Goal: Communication & Community: Answer question/provide support

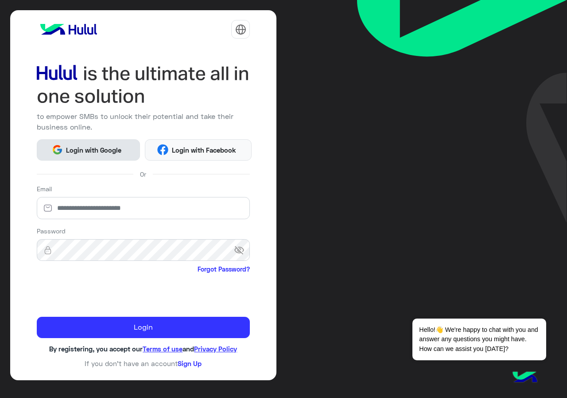
click at [97, 139] on button "Login with Google" at bounding box center [88, 149] width 103 height 21
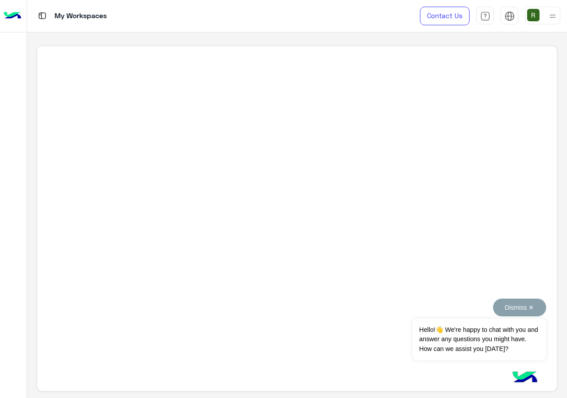
click at [531, 307] on button "Dismiss ✕" at bounding box center [519, 307] width 53 height 18
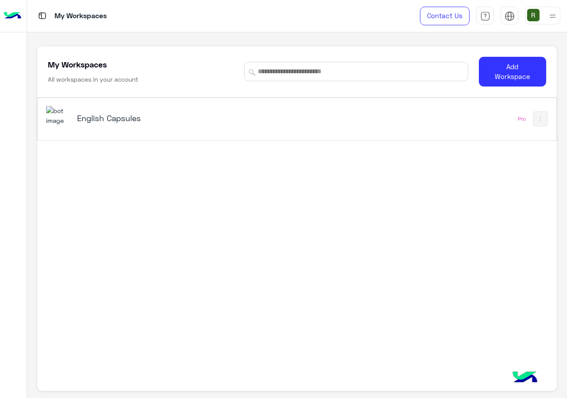
click at [246, 135] on div "English Capsules Pro" at bounding box center [297, 119] width 519 height 42
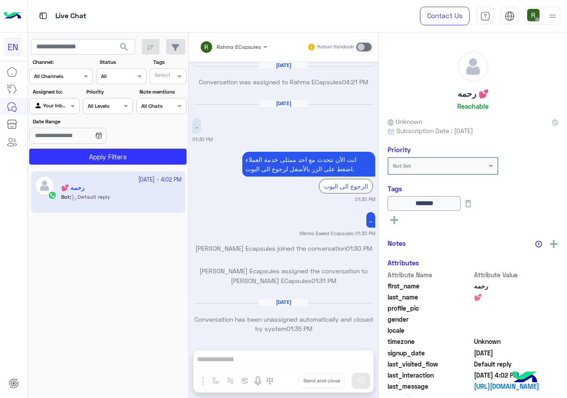
scroll to position [565, 0]
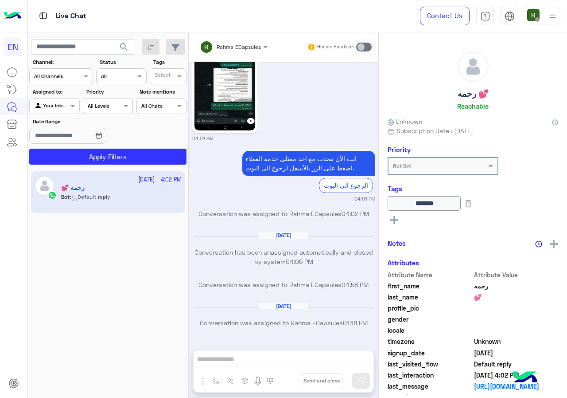
click at [68, 80] on div "Channel All Channels" at bounding box center [56, 76] width 52 height 8
click at [68, 106] on div "WhatsApp" at bounding box center [61, 110] width 64 height 17
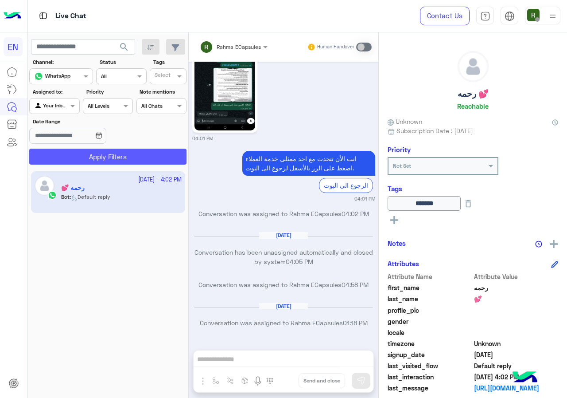
click at [89, 161] on button "Apply Filters" at bounding box center [107, 157] width 157 height 16
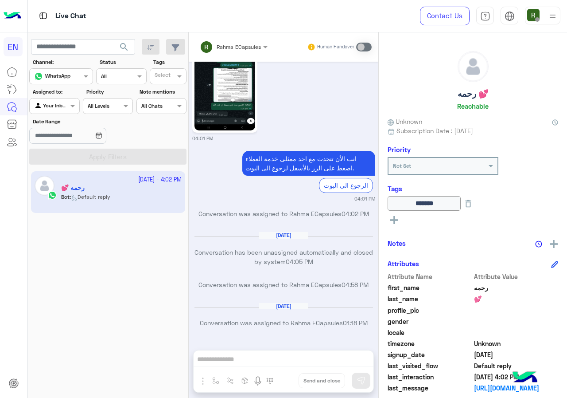
click at [54, 105] on input "text" at bounding box center [44, 105] width 20 height 8
click at [61, 173] on b "Your Team" at bounding box center [58, 174] width 30 height 8
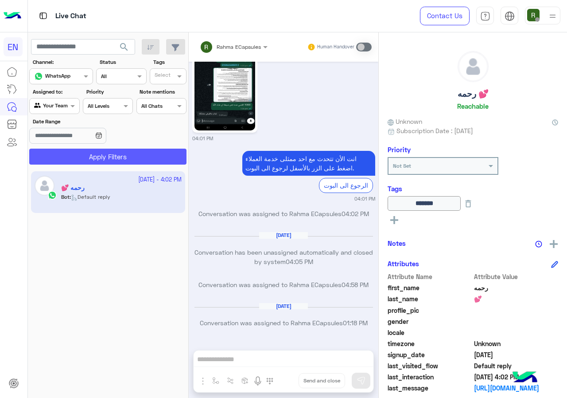
click at [82, 157] on button "Apply Filters" at bounding box center [107, 157] width 157 height 16
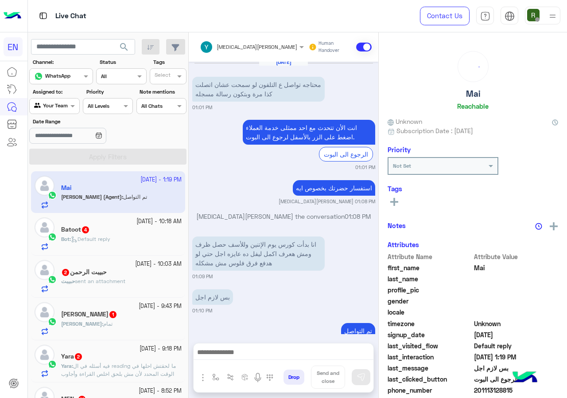
scroll to position [586, 0]
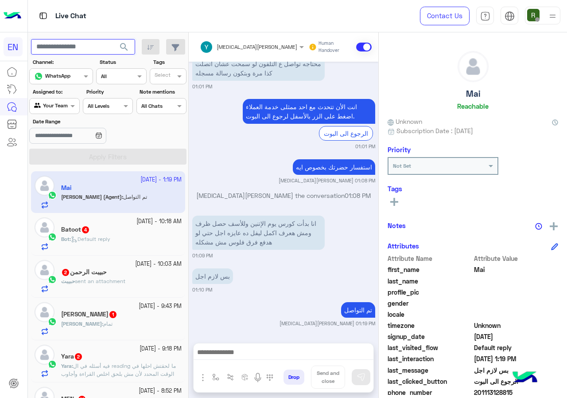
paste input "**********"
type input "**********"
click at [118, 50] on button "search" at bounding box center [124, 48] width 22 height 19
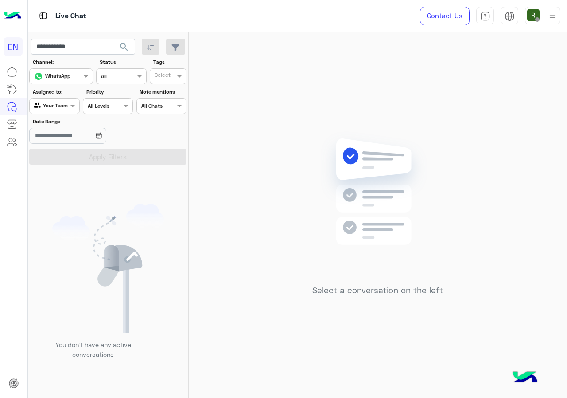
click at [61, 120] on label "Date Range" at bounding box center [82, 121] width 99 height 8
click at [61, 128] on input "Date Range" at bounding box center [67, 136] width 77 height 16
click at [63, 112] on div "Agent Filter Your Team" at bounding box center [54, 106] width 50 height 16
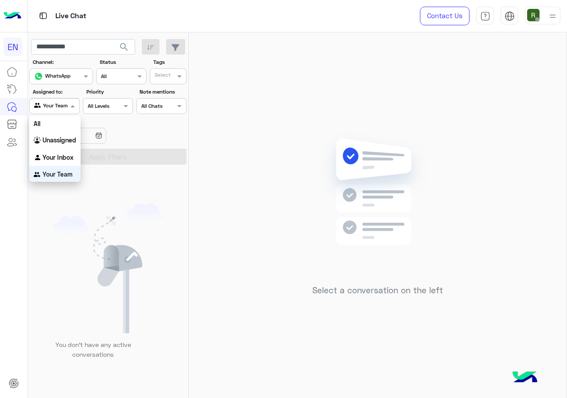
scroll to position [0, 0]
click at [59, 130] on div "All" at bounding box center [54, 123] width 51 height 16
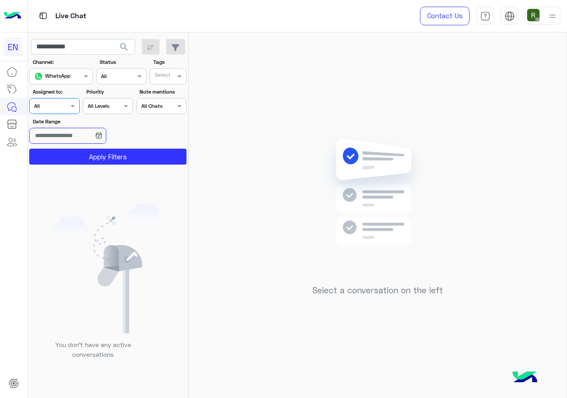
click at [59, 130] on input "Date Range" at bounding box center [67, 136] width 77 height 16
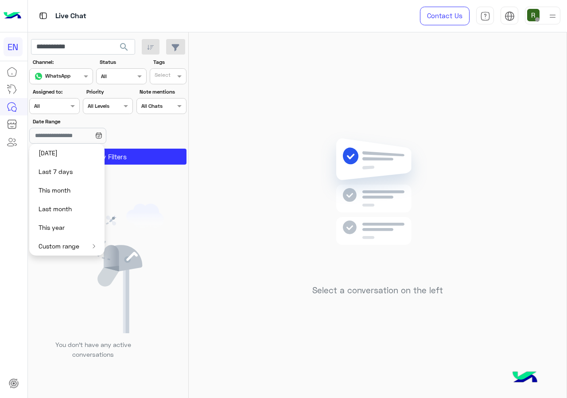
click at [61, 111] on div "Agent Filter All" at bounding box center [54, 106] width 50 height 16
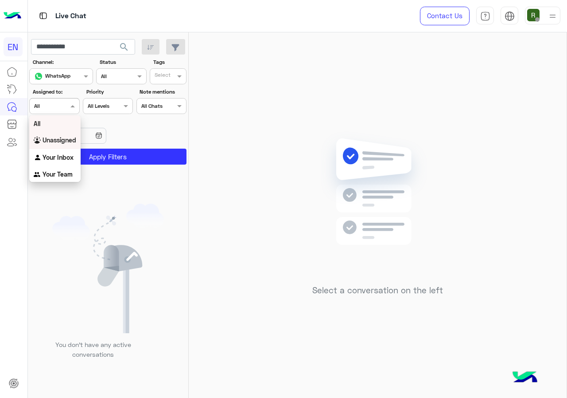
click at [61, 137] on b "Unassigned" at bounding box center [60, 140] width 34 height 8
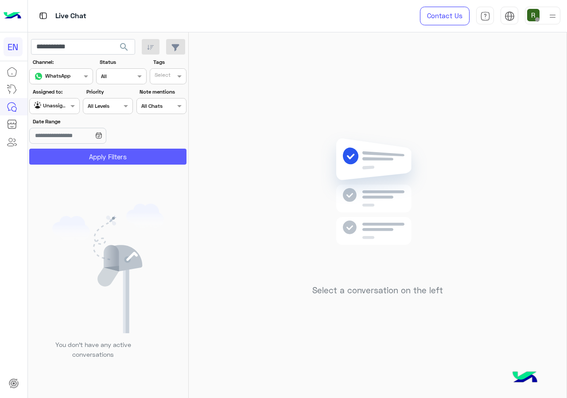
click at [70, 159] on button "Apply Filters" at bounding box center [107, 157] width 157 height 16
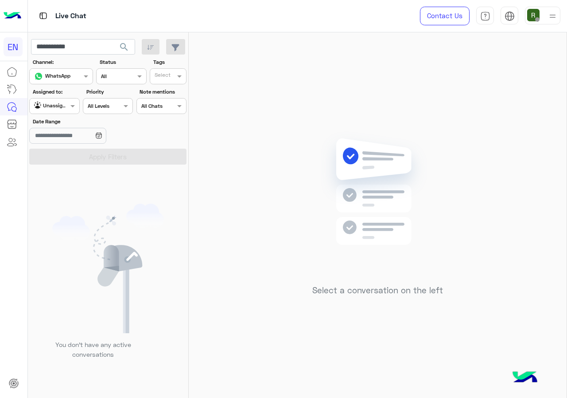
click at [60, 103] on div at bounding box center [54, 105] width 49 height 8
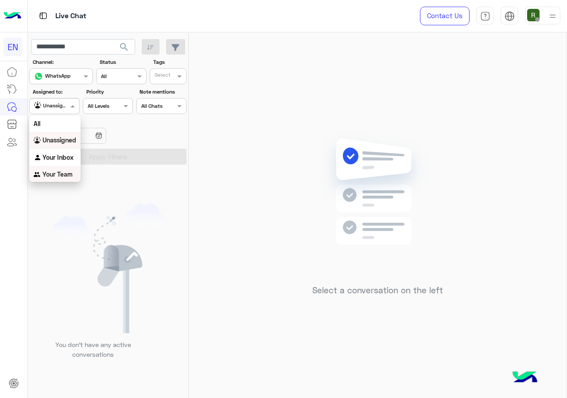
click at [63, 175] on b "Your Team" at bounding box center [58, 174] width 30 height 8
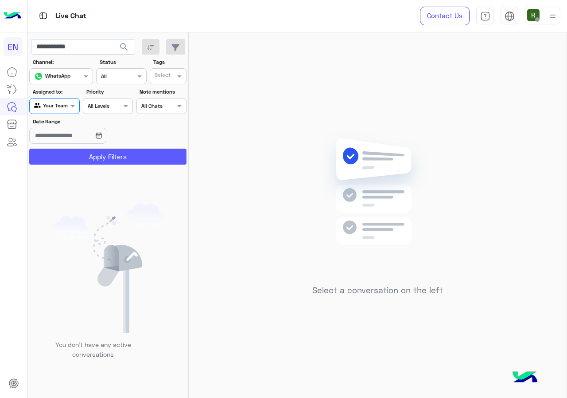
click at [86, 158] on button "Apply Filters" at bounding box center [107, 157] width 157 height 16
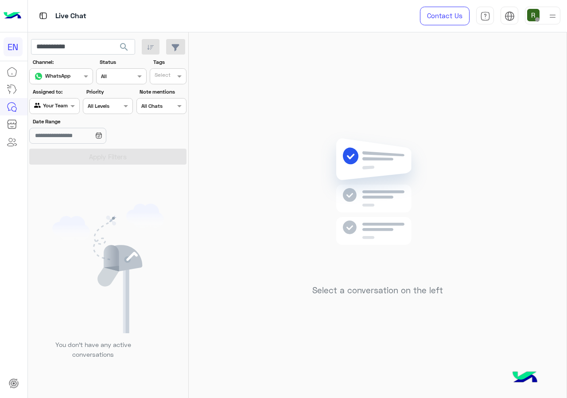
click at [58, 104] on div at bounding box center [54, 105] width 49 height 8
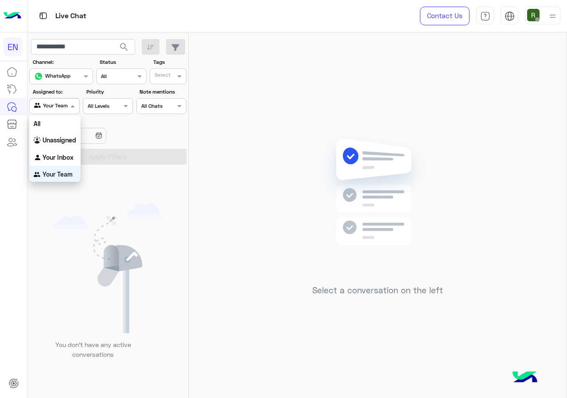
scroll to position [1, 0]
click at [57, 160] on div "Your Inbox" at bounding box center [54, 156] width 51 height 17
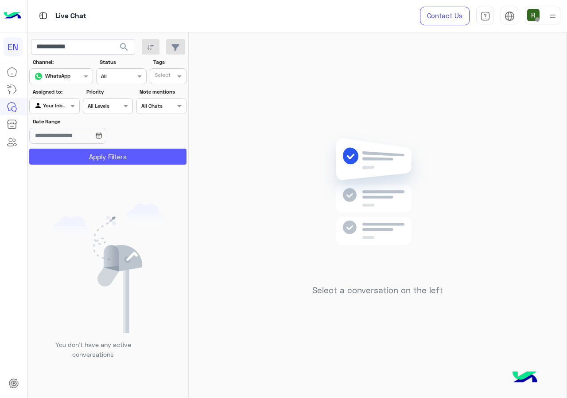
click at [86, 153] on button "Apply Filters" at bounding box center [107, 157] width 157 height 16
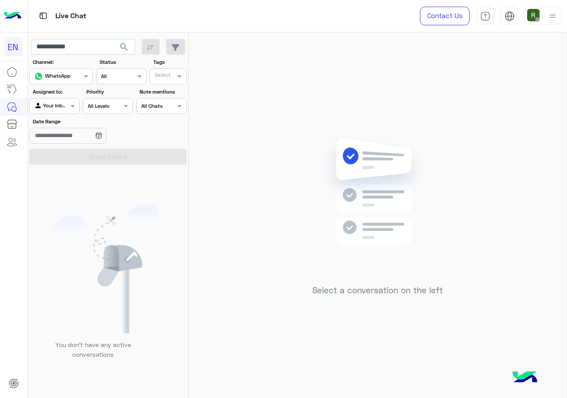
click at [71, 113] on div "Agent Filter Your Inbox" at bounding box center [54, 106] width 50 height 16
click at [56, 137] on b "Unassigned" at bounding box center [60, 140] width 34 height 8
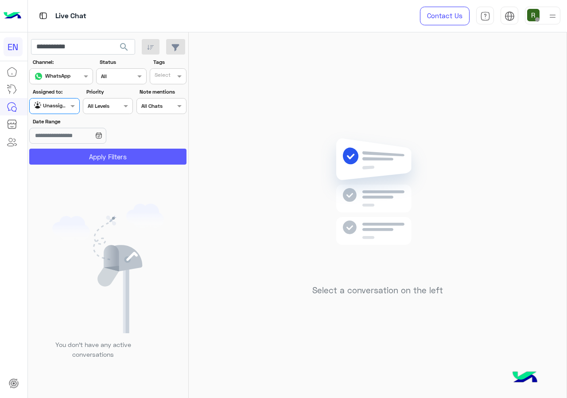
click at [79, 155] on button "Apply Filters" at bounding box center [107, 157] width 157 height 16
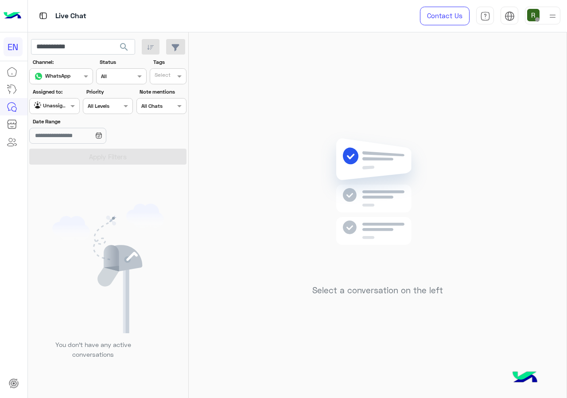
click at [119, 50] on span "search" at bounding box center [124, 47] width 11 height 11
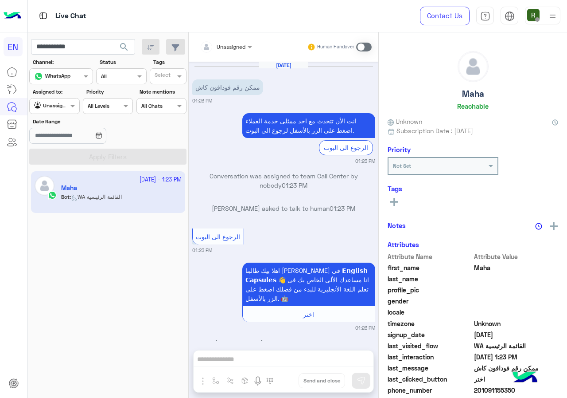
scroll to position [123, 0]
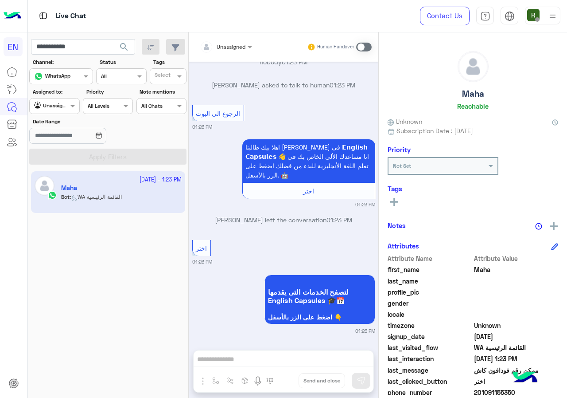
click at [361, 47] on span at bounding box center [364, 47] width 16 height 9
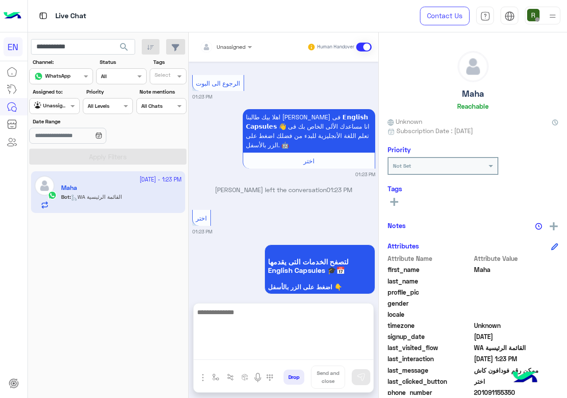
click at [235, 358] on textarea at bounding box center [284, 332] width 180 height 53
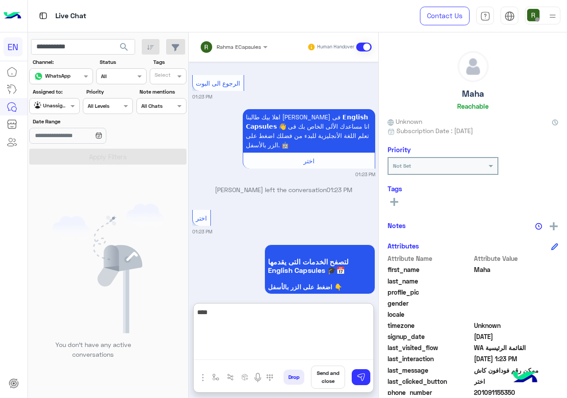
scroll to position [227, 0]
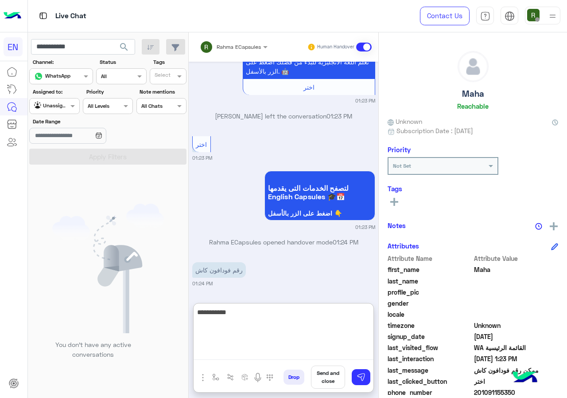
type textarea "**********"
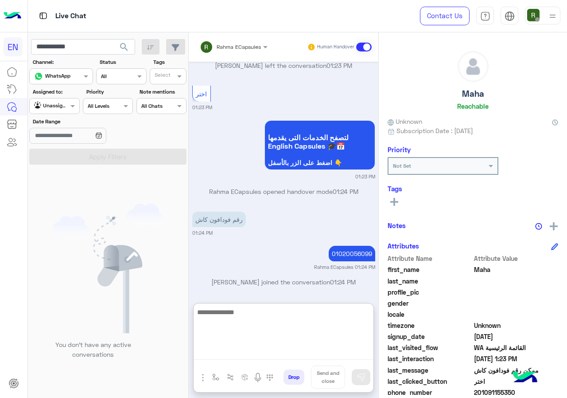
scroll to position [352, 0]
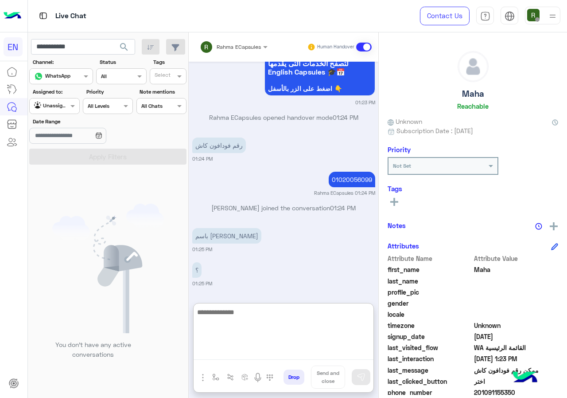
click at [320, 319] on textarea at bounding box center [284, 332] width 180 height 53
type textarea "*"
type textarea "****"
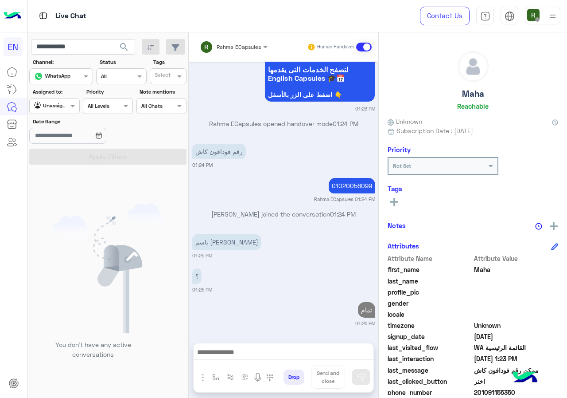
scroll to position [345, 0]
click at [234, 204] on div "Oct 8, 2025 ممكن رقم فودافون كاش 01:23 PM انت الأن تتحدث مع احد ممثلى خدمة العم…" at bounding box center [284, 198] width 190 height 272
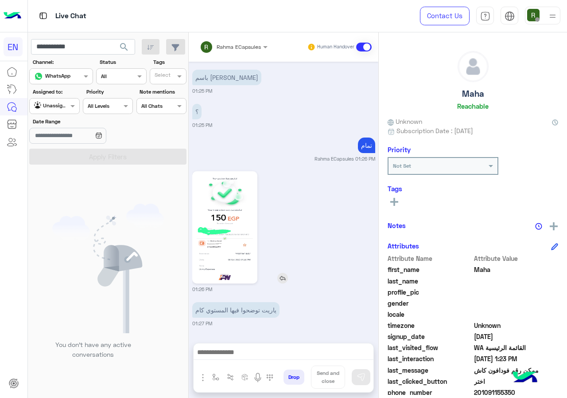
click at [234, 235] on img at bounding box center [225, 227] width 61 height 108
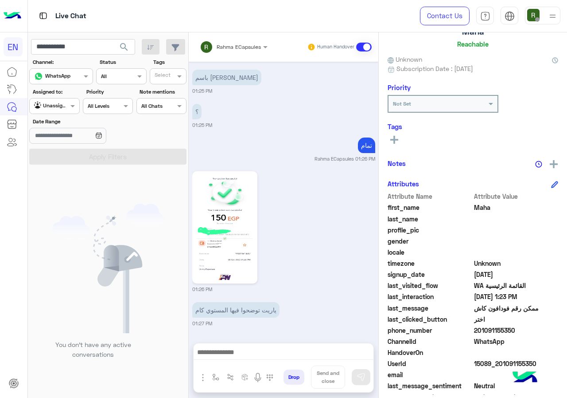
scroll to position [80, 0]
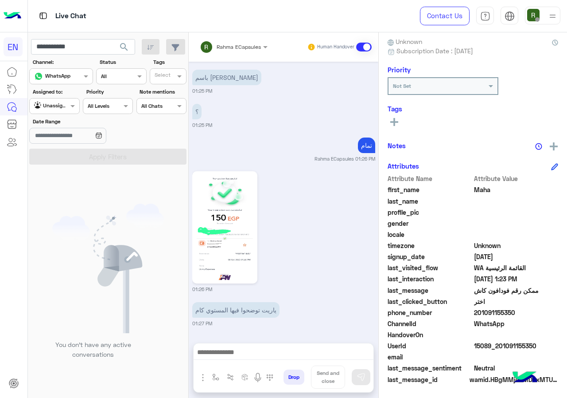
drag, startPoint x: 481, startPoint y: 310, endPoint x: 517, endPoint y: 311, distance: 36.8
click at [517, 311] on span "201091155350" at bounding box center [516, 312] width 85 height 9
drag, startPoint x: 490, startPoint y: 320, endPoint x: 500, endPoint y: 321, distance: 9.4
click at [500, 321] on span "WhatsApp" at bounding box center [516, 323] width 85 height 9
drag, startPoint x: 475, startPoint y: 311, endPoint x: 532, endPoint y: 311, distance: 56.7
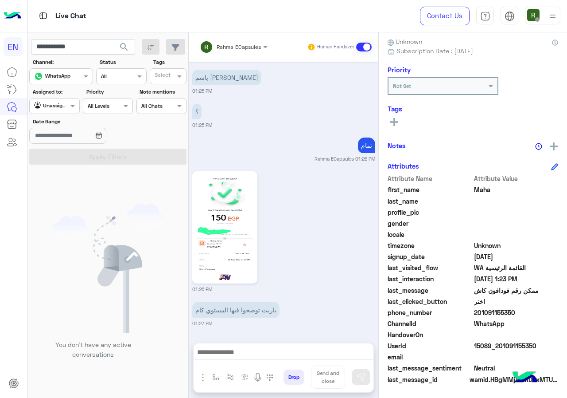
click at [532, 311] on span "201091155350" at bounding box center [516, 312] width 85 height 9
copy span "01091155350"
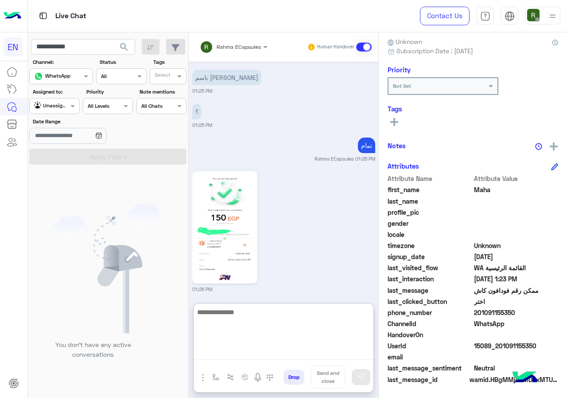
click at [274, 353] on textarea at bounding box center [284, 332] width 180 height 53
type textarea "*"
type textarea "**********"
